Goal: Check status: Check status

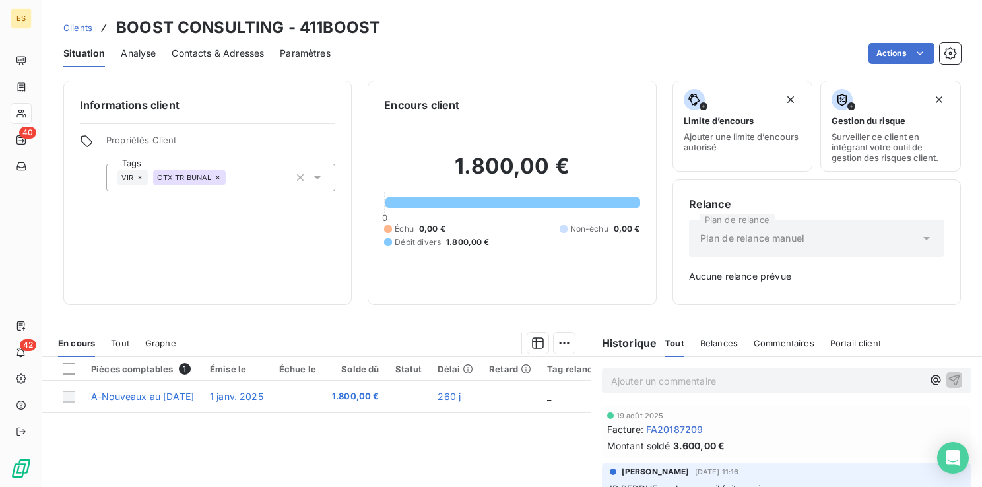
click at [78, 27] on span "Clients" at bounding box center [77, 27] width 29 height 11
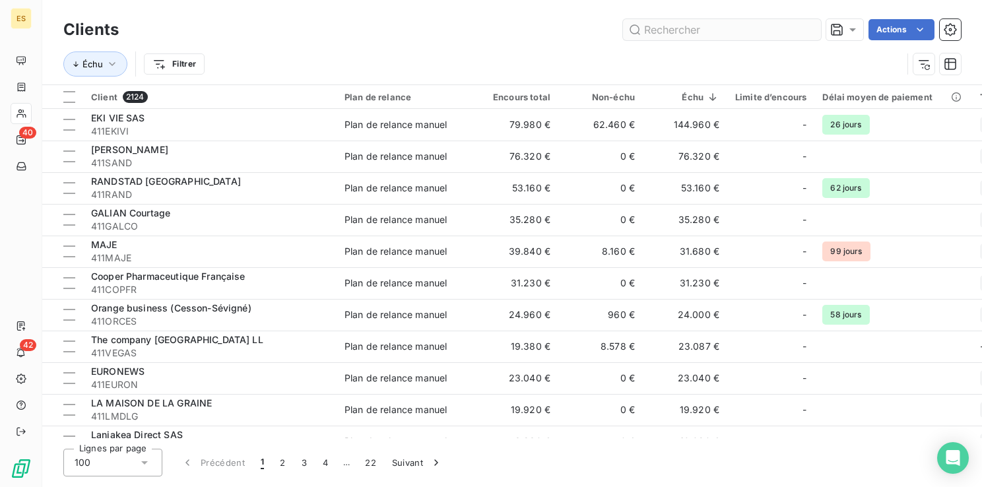
click at [655, 30] on input "text" at bounding box center [722, 29] width 198 height 21
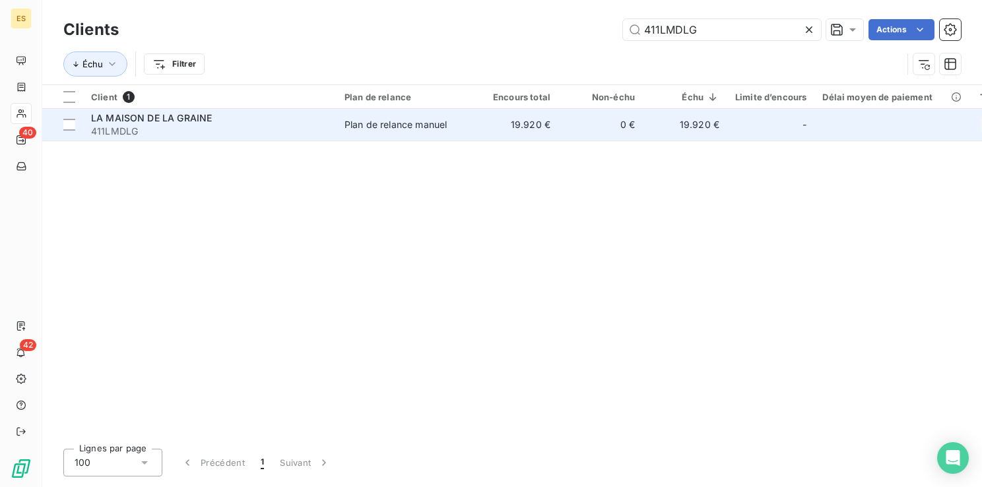
type input "411LMDLG"
click at [418, 125] on div "Plan de relance manuel" at bounding box center [395, 124] width 102 height 13
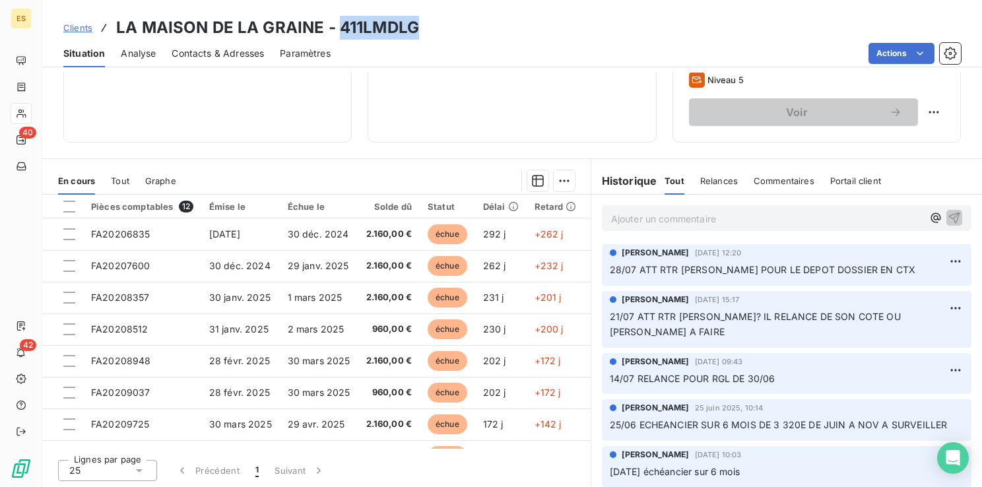
drag, startPoint x: 414, startPoint y: 28, endPoint x: 340, endPoint y: 29, distance: 73.2
click at [340, 29] on h3 "LA MAISON DE LA GRAINE - 411LMDLG" at bounding box center [267, 28] width 303 height 24
copy h3 "411LMDLG"
click at [429, 26] on div "Clients LA MAISON DE LA GRAINE - 411LMDLG" at bounding box center [511, 28] width 939 height 24
drag, startPoint x: 420, startPoint y: 26, endPoint x: 112, endPoint y: 24, distance: 307.4
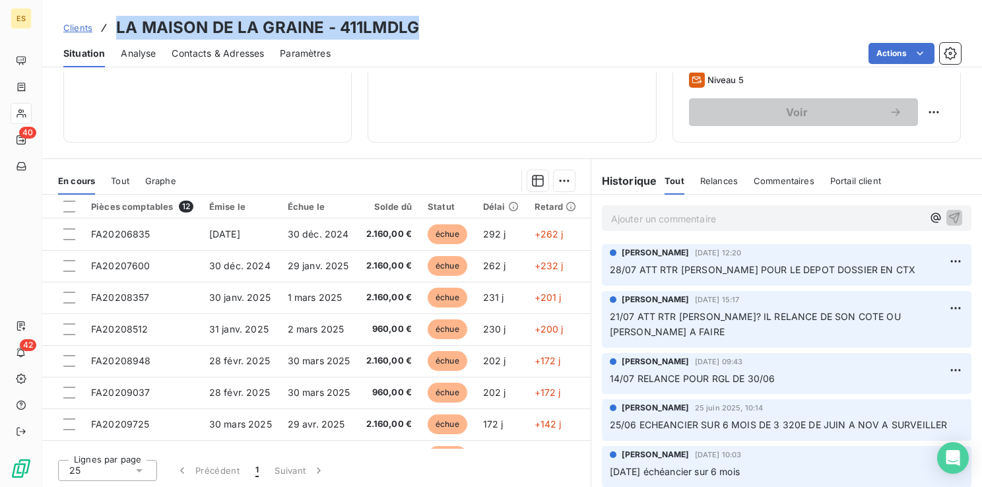
click at [112, 24] on div "Clients LA MAISON DE LA GRAINE - 411LMDLG" at bounding box center [511, 28] width 939 height 24
copy h3 "LA MAISON DE LA GRAINE - 411LMDLG"
click at [400, 16] on h3 "LA MAISON DE LA GRAINE - 411LMDLG" at bounding box center [267, 28] width 303 height 24
drag, startPoint x: 339, startPoint y: 24, endPoint x: 414, endPoint y: 30, distance: 75.4
click at [414, 30] on h3 "LA MAISON DE LA GRAINE - 411LMDLG" at bounding box center [267, 28] width 303 height 24
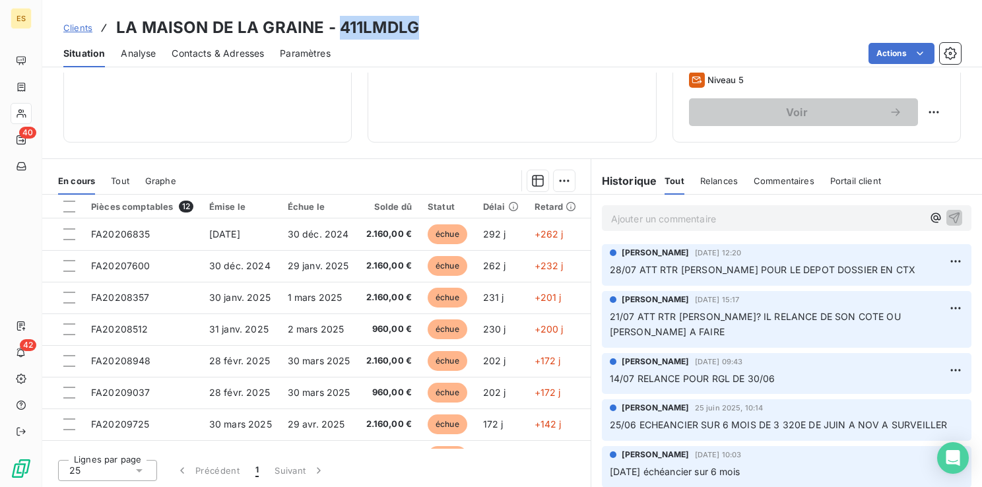
copy h3 "411LMDLG"
